Goal: Transaction & Acquisition: Register for event/course

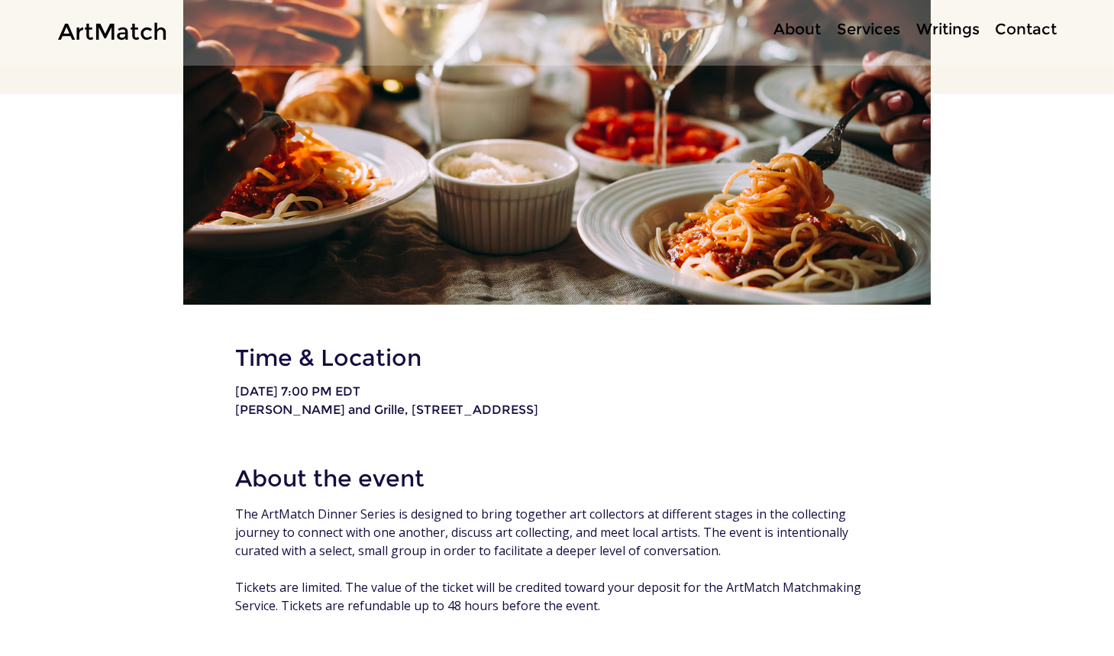
scroll to position [488, 0]
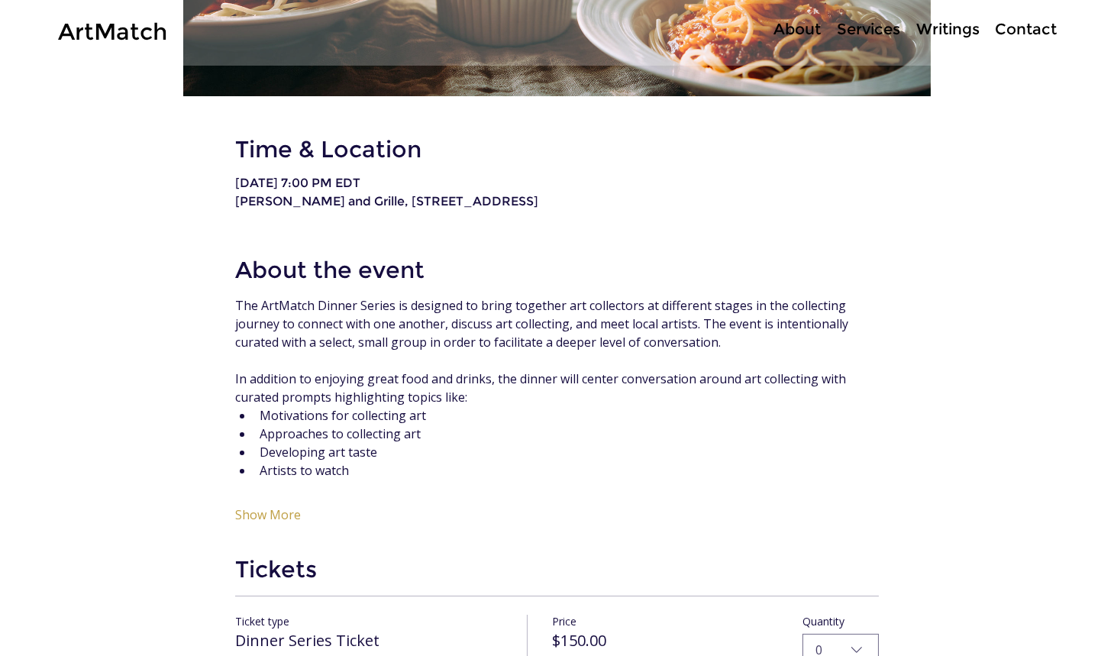
scroll to position [698, 0]
click at [257, 515] on button "Show More" at bounding box center [268, 513] width 66 height 15
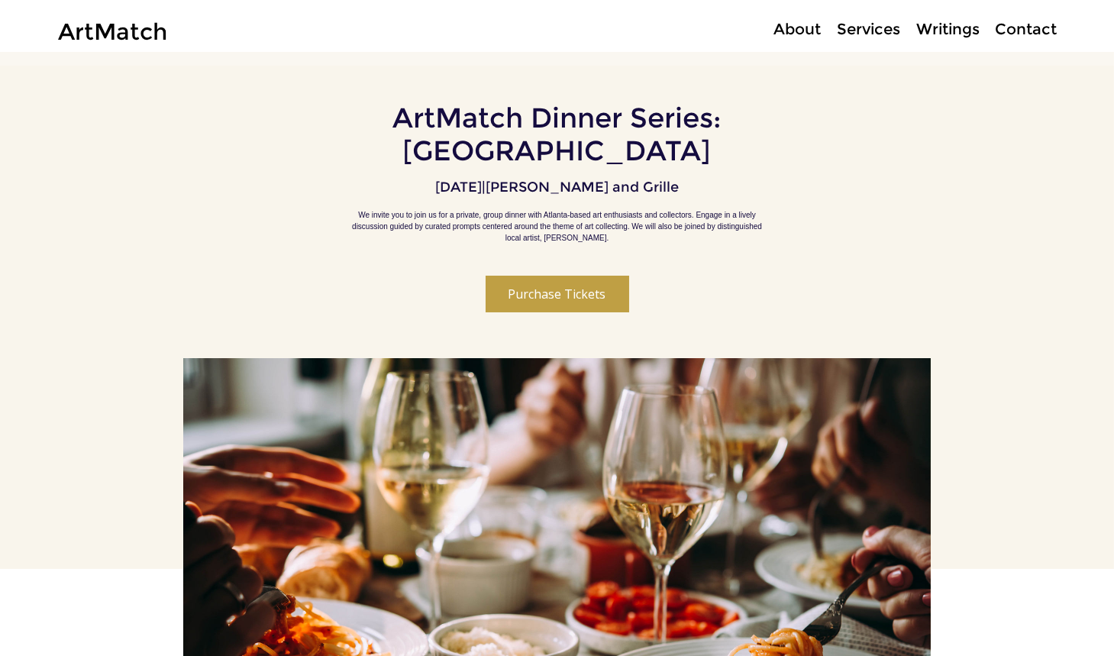
scroll to position [13, 0]
